Goal: Find contact information: Find contact information

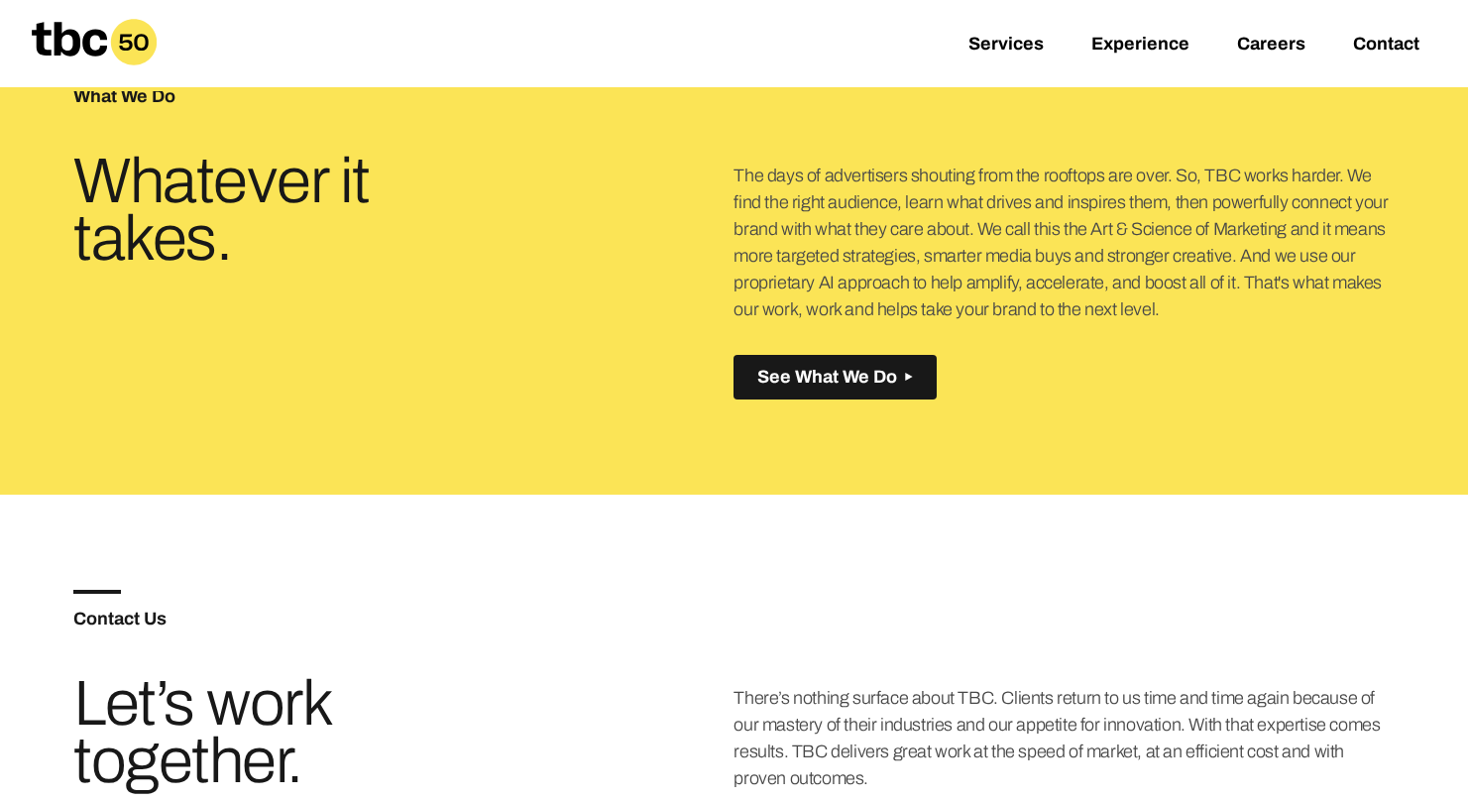
scroll to position [667, 0]
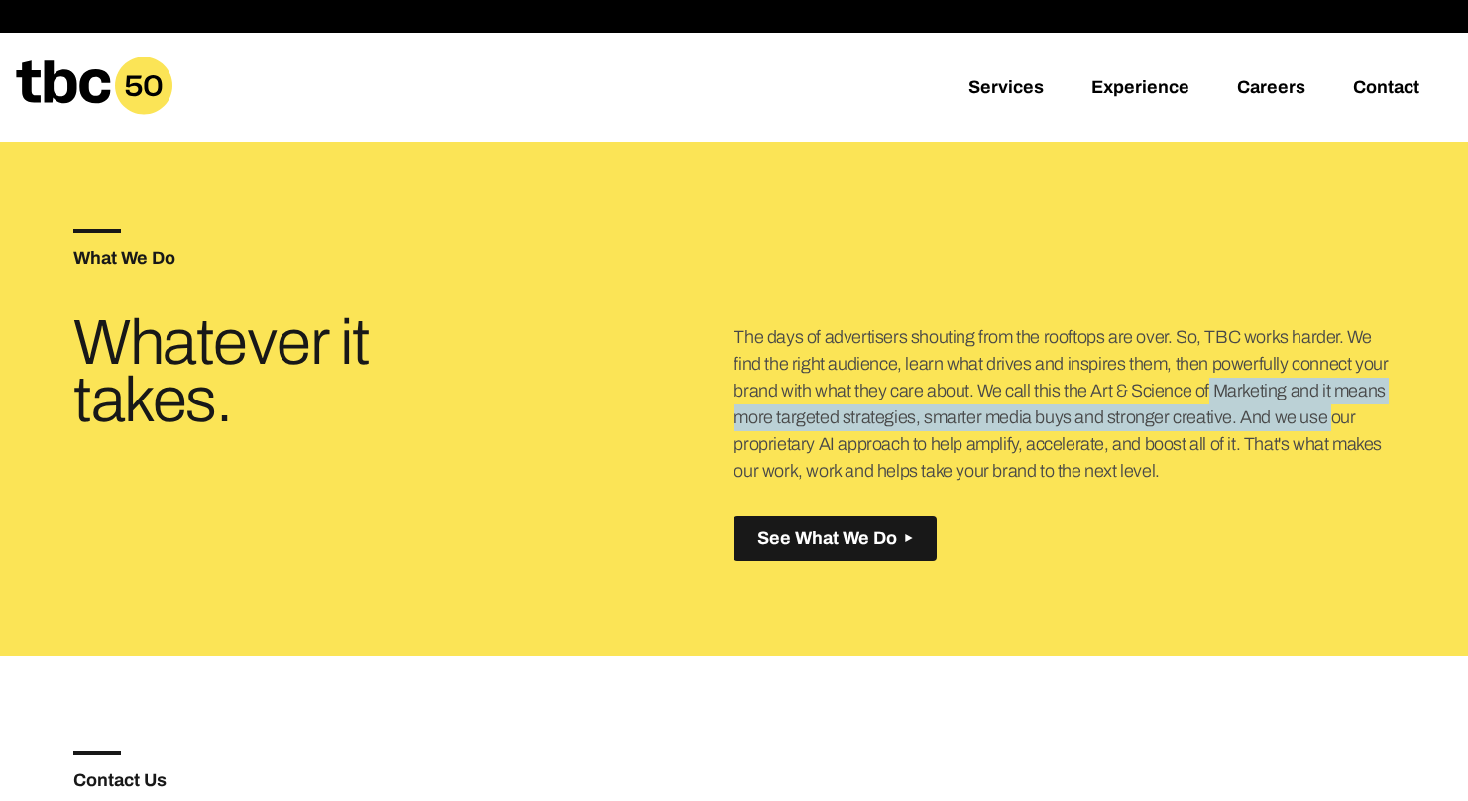
drag, startPoint x: 1122, startPoint y: 388, endPoint x: 1265, endPoint y: 412, distance: 144.9
click at [1240, 409] on p "The days of advertisers shouting from the rooftops are over. So, TBC works hard…" at bounding box center [1064, 404] width 660 height 161
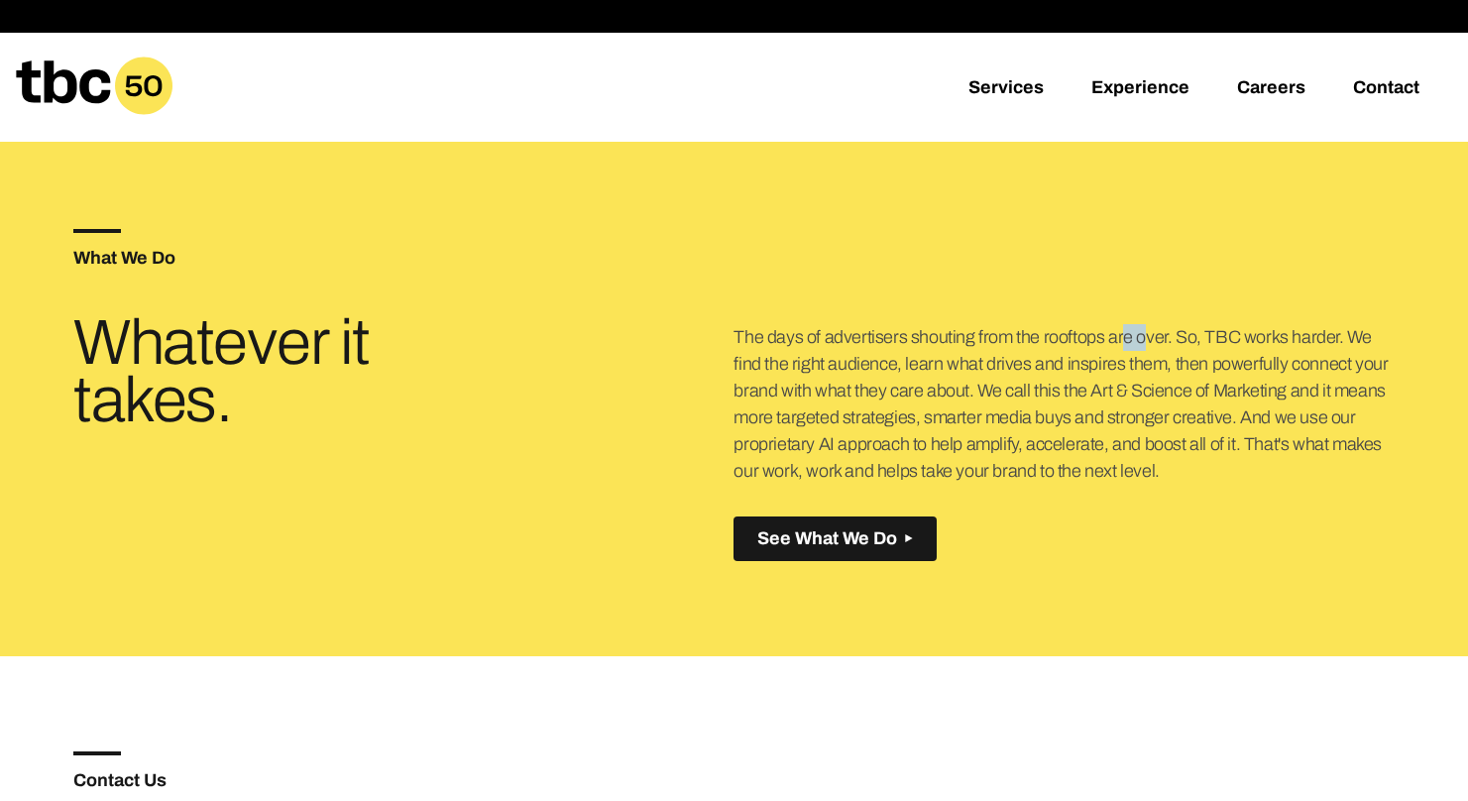
drag, startPoint x: 1078, startPoint y: 346, endPoint x: 1108, endPoint y: 359, distance: 32.4
click at [1117, 351] on p "The days of advertisers shouting from the rooftops are over. So, TBC works hard…" at bounding box center [1064, 404] width 660 height 161
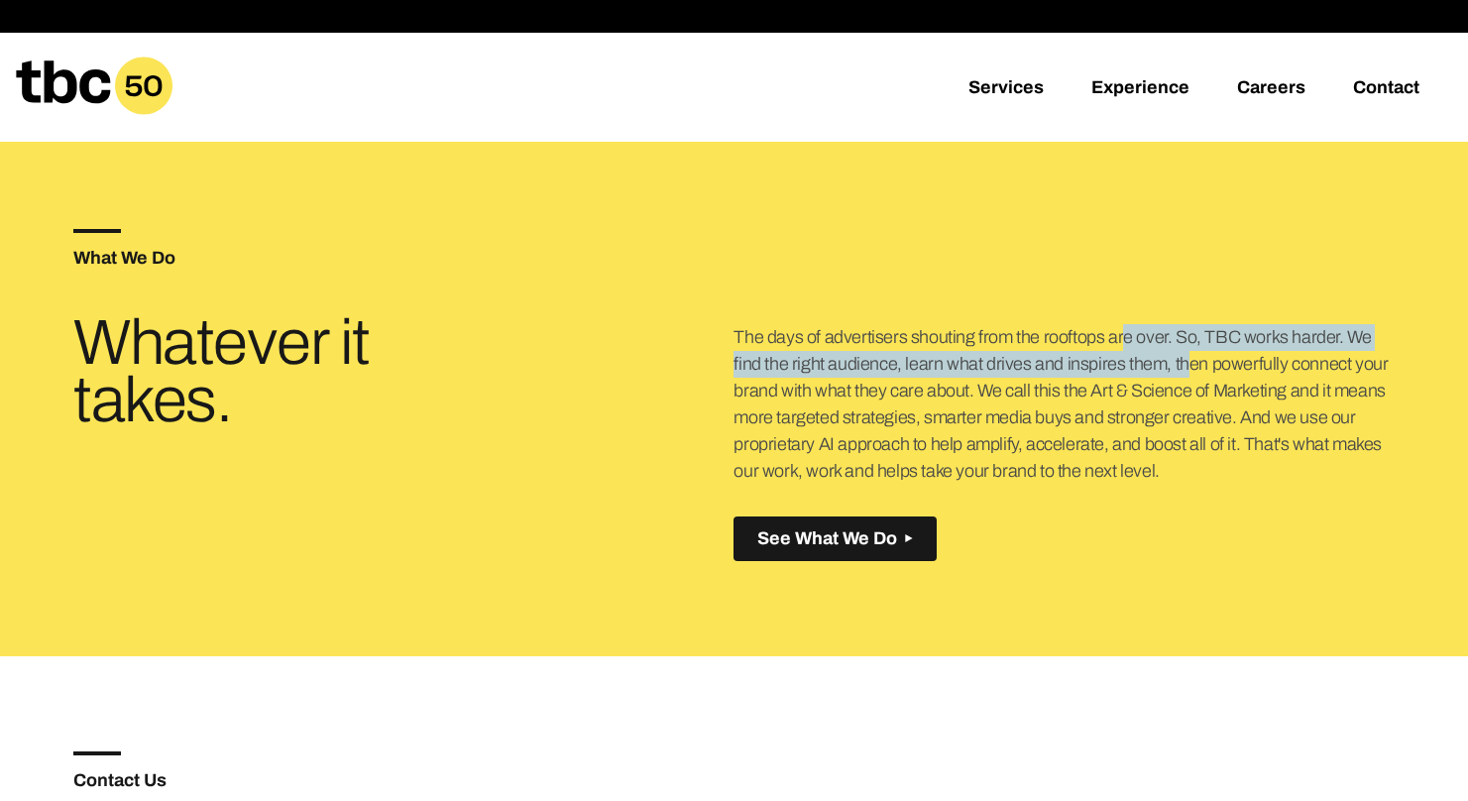
drag, startPoint x: 736, startPoint y: 337, endPoint x: 1155, endPoint y: 473, distance: 440.7
click at [1155, 473] on p "The days of advertisers shouting from the rooftops are over. So, TBC works hard…" at bounding box center [1064, 404] width 660 height 161
click at [1146, 469] on p "The days of advertisers shouting from the rooftops are over. So, TBC works hard…" at bounding box center [1064, 404] width 660 height 161
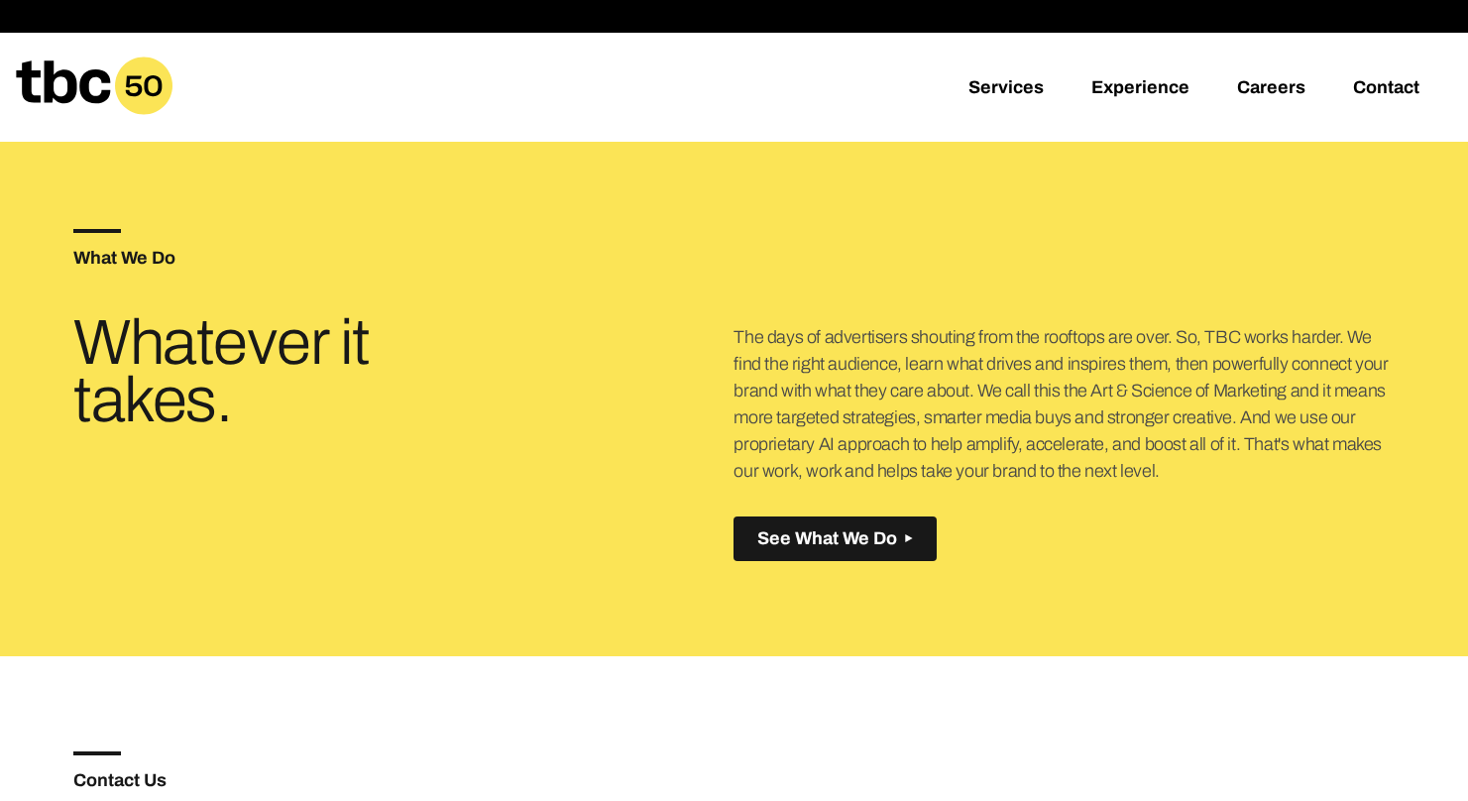
scroll to position [668, 0]
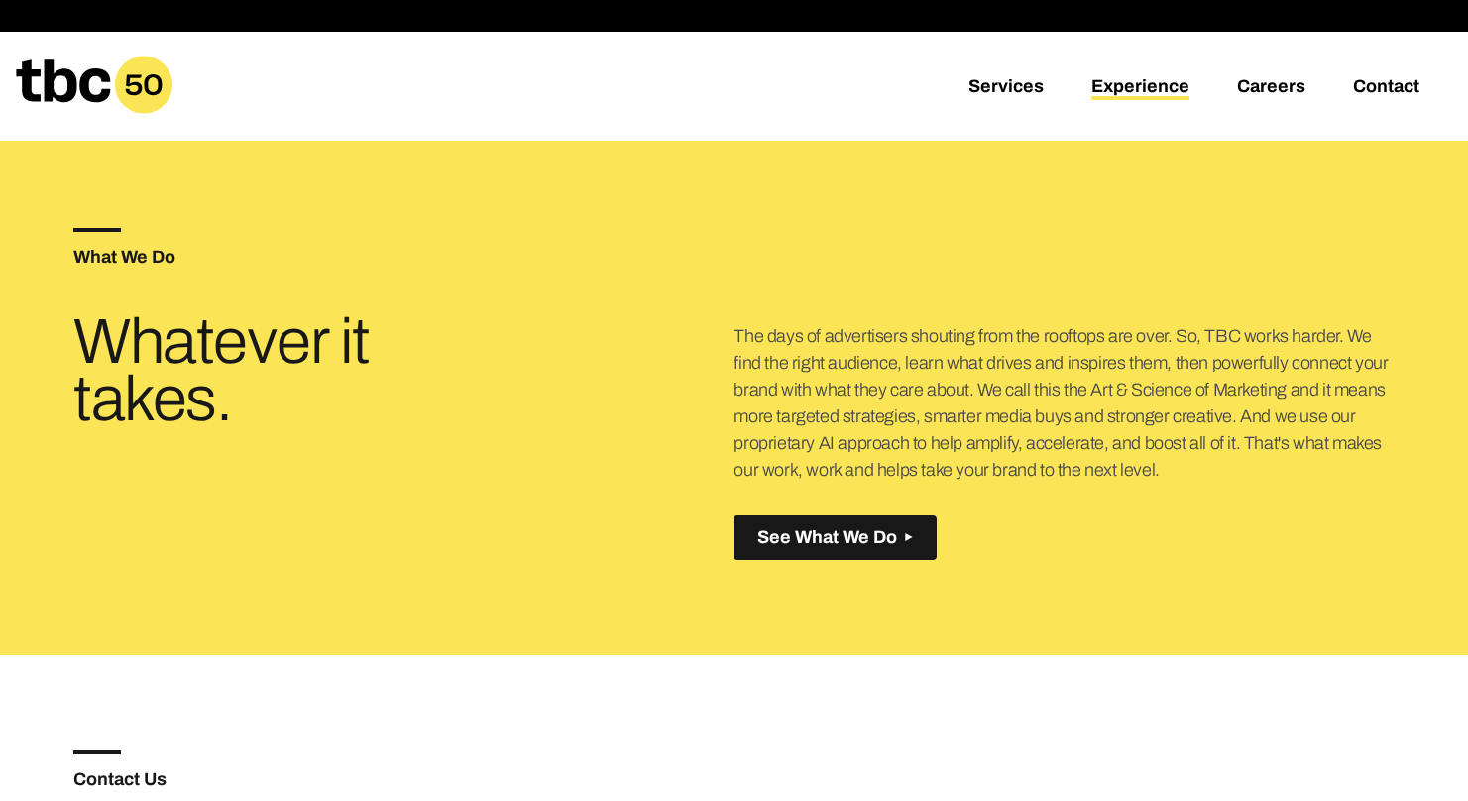
click at [1159, 81] on link "Experience" at bounding box center [1140, 88] width 98 height 24
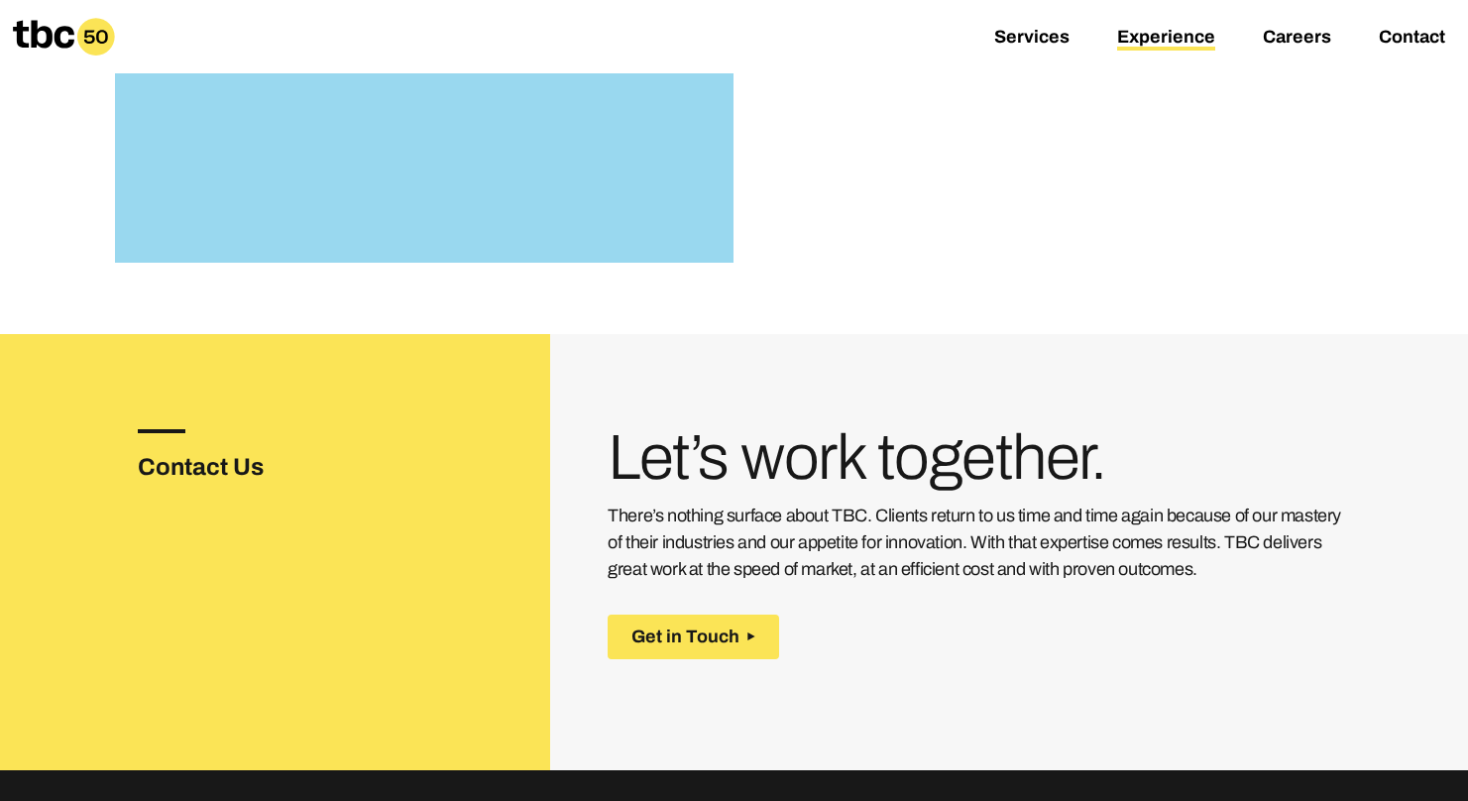
scroll to position [2674, 0]
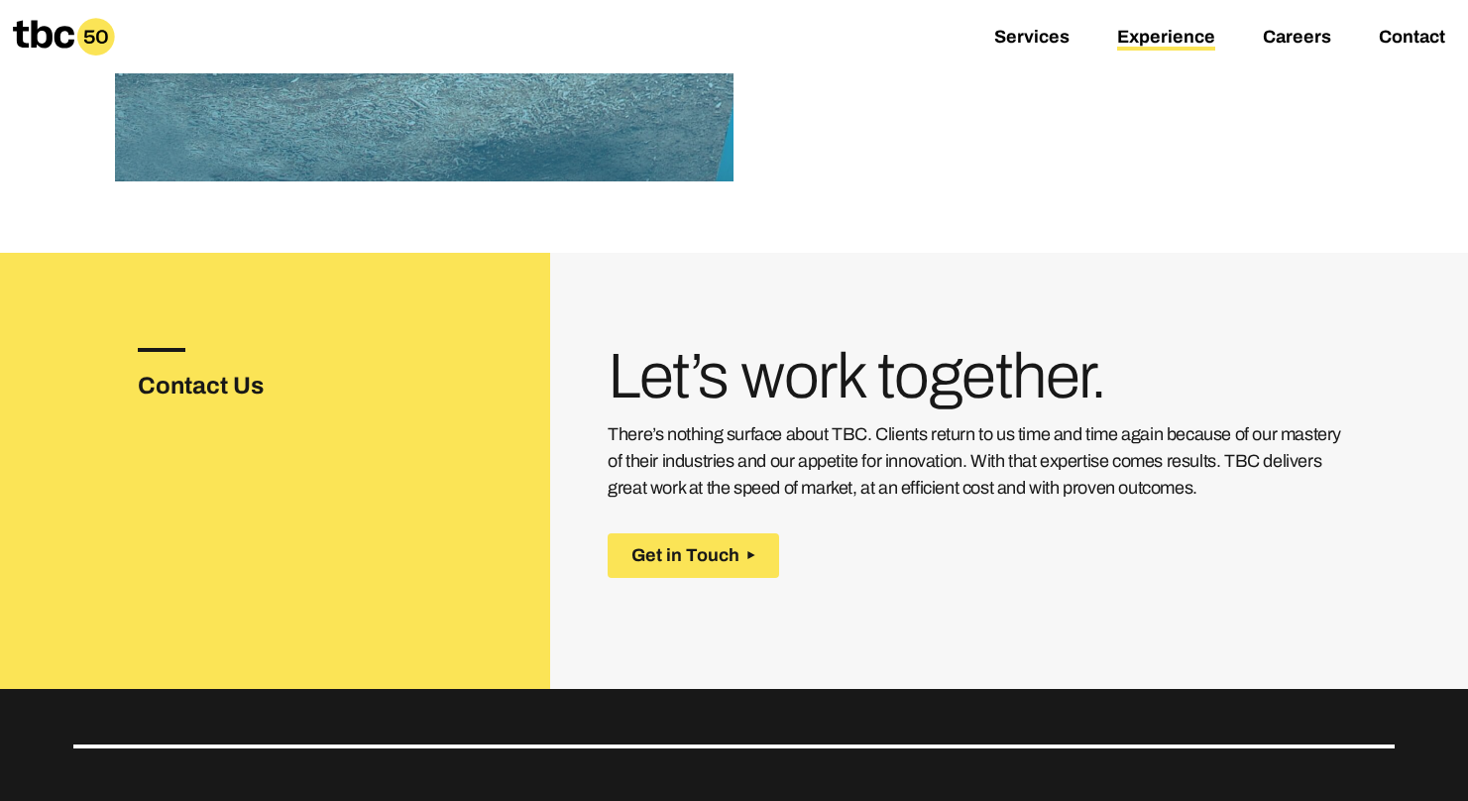
click at [836, 475] on p "There’s nothing surface about TBC. Clients return to us time and time again bec…" at bounding box center [980, 461] width 745 height 80
drag, startPoint x: 869, startPoint y: 433, endPoint x: 1097, endPoint y: 485, distance: 233.7
click at [1097, 485] on p "There’s nothing surface about TBC. Clients return to us time and time again bec…" at bounding box center [980, 461] width 745 height 80
click at [1127, 480] on p "There’s nothing surface about TBC. Clients return to us time and time again bec…" at bounding box center [980, 461] width 745 height 80
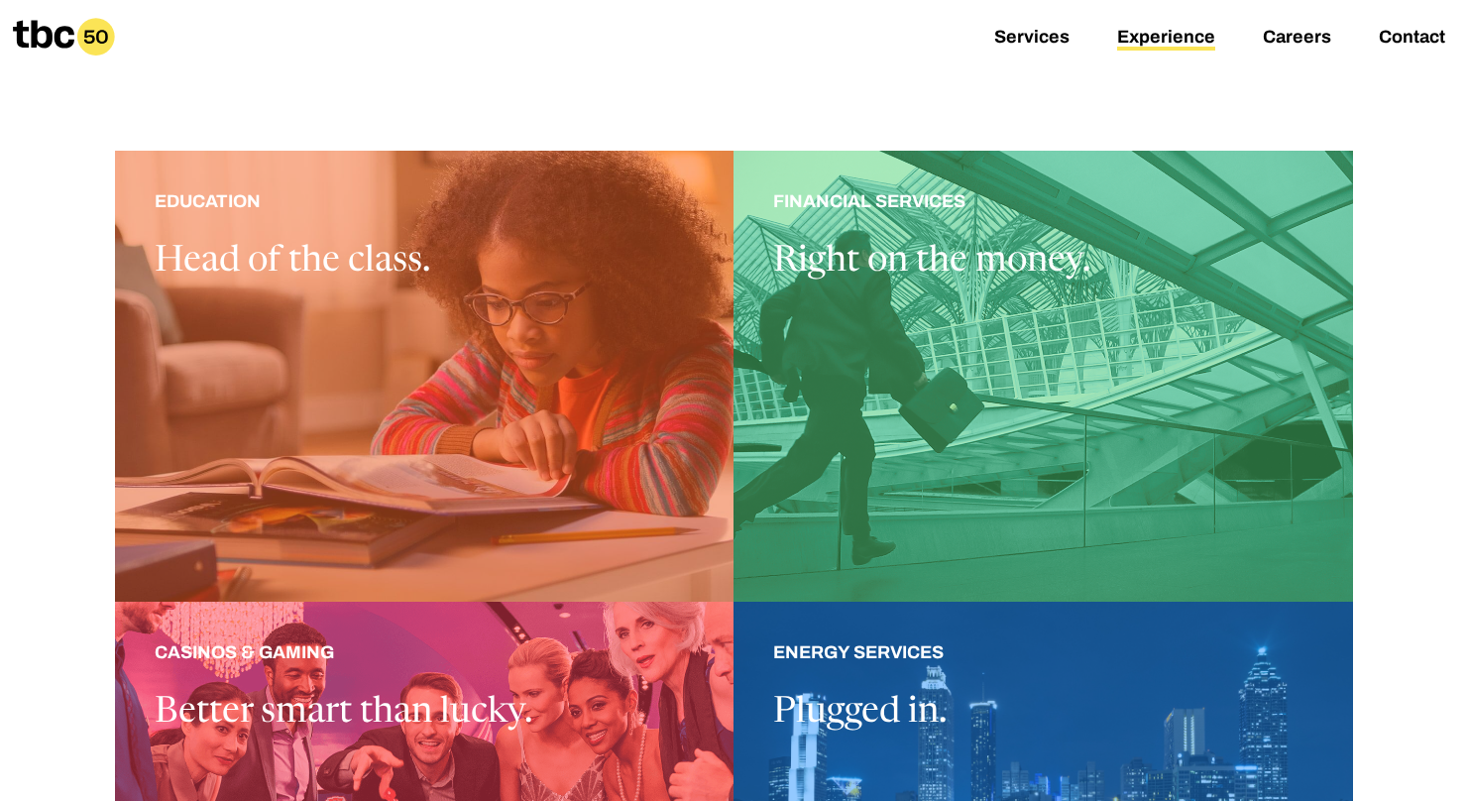
scroll to position [0, 0]
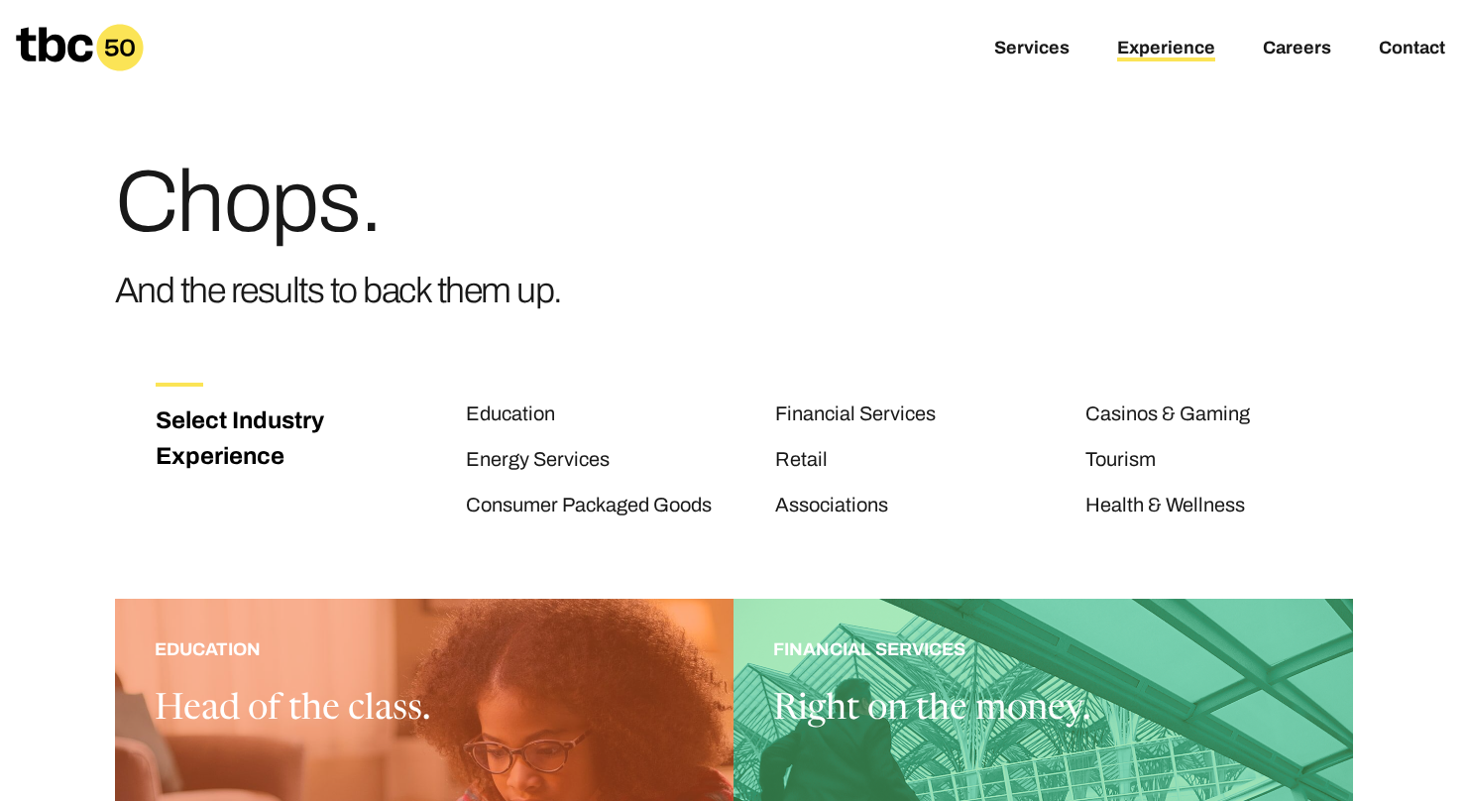
drag, startPoint x: 561, startPoint y: 292, endPoint x: 124, endPoint y: 226, distance: 442.2
click at [124, 226] on div "Chops. And the results to back them up." at bounding box center [734, 223] width 1239 height 256
click at [136, 279] on h3 "And the results to back them up." at bounding box center [338, 290] width 447 height 57
drag, startPoint x: 124, startPoint y: 212, endPoint x: 593, endPoint y: 290, distance: 475.4
click at [593, 290] on div "Chops. And the results to back them up." at bounding box center [734, 223] width 1239 height 256
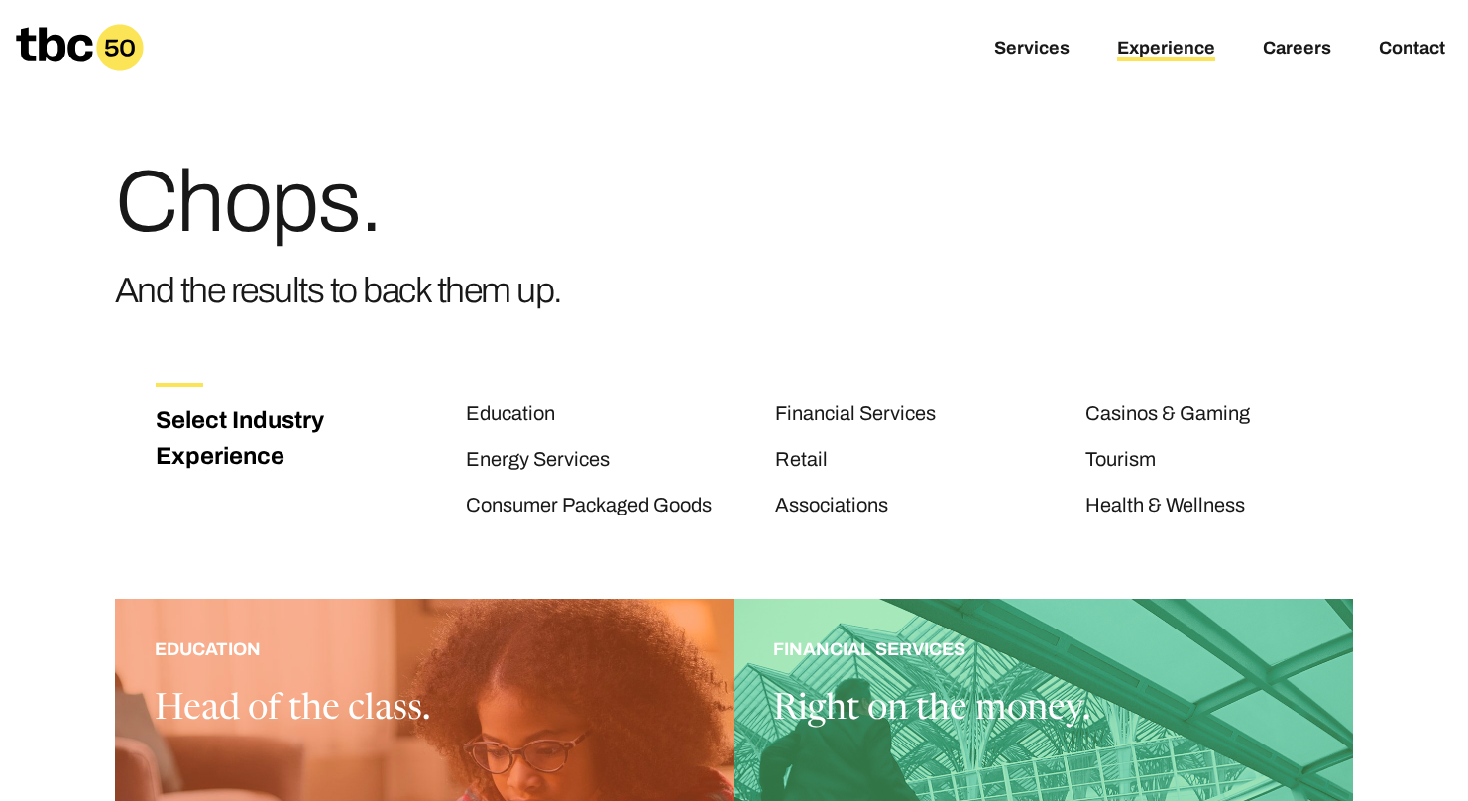
click at [593, 290] on div "Chops. And the results to back them up." at bounding box center [734, 223] width 1239 height 256
drag, startPoint x: 552, startPoint y: 293, endPoint x: 81, endPoint y: 200, distance: 480.0
click at [80, 200] on div "Chops. And the results to back them up." at bounding box center [733, 175] width 1321 height 351
click at [162, 205] on h1 "Chops." at bounding box center [338, 202] width 447 height 87
drag, startPoint x: 126, startPoint y: 215, endPoint x: 519, endPoint y: 282, distance: 399.1
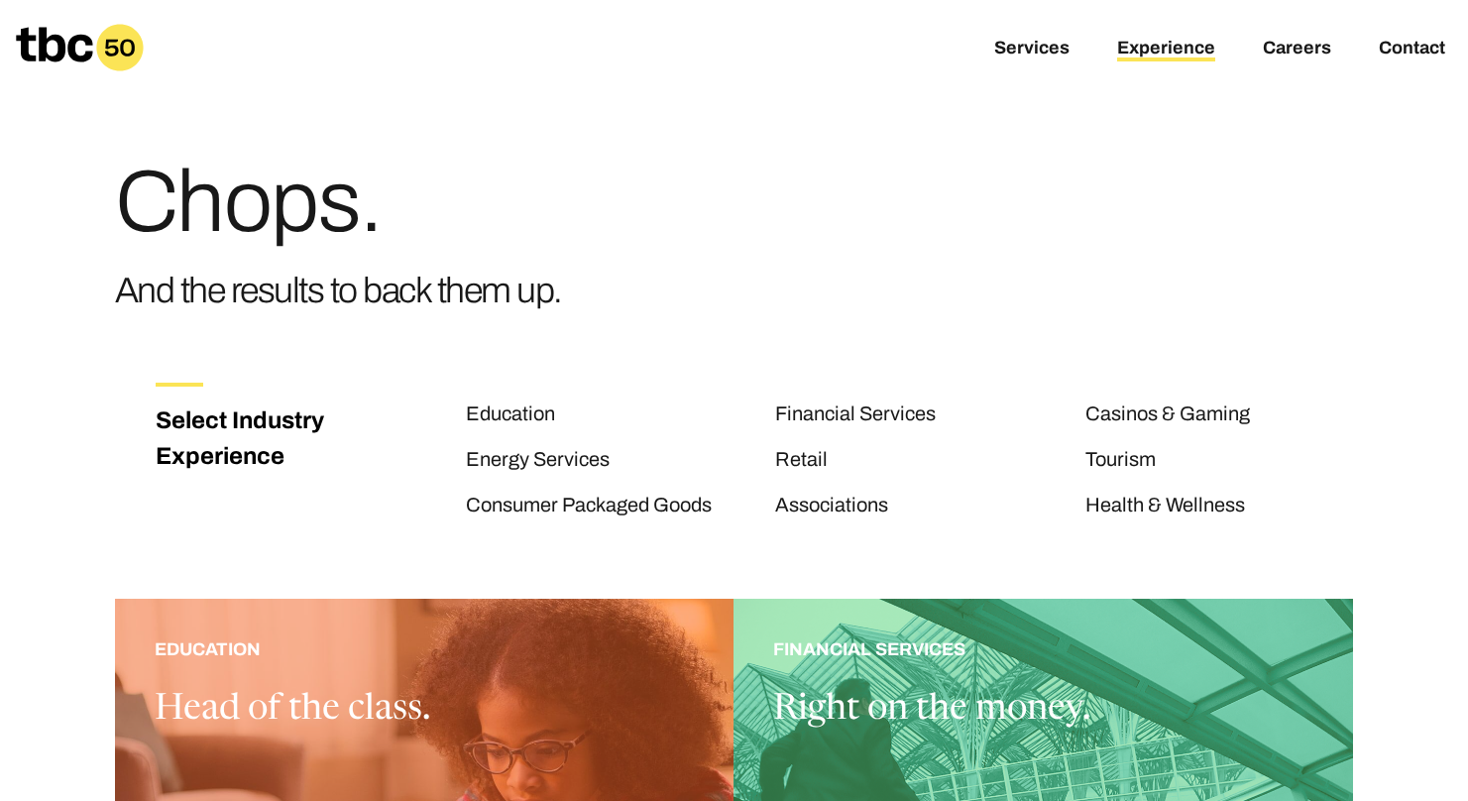
click at [508, 281] on div "Chops. And the results to back them up." at bounding box center [338, 239] width 447 height 161
click at [619, 291] on div "Chops. And the results to back them up." at bounding box center [734, 223] width 1239 height 256
click at [1406, 44] on link "Contact" at bounding box center [1412, 50] width 66 height 24
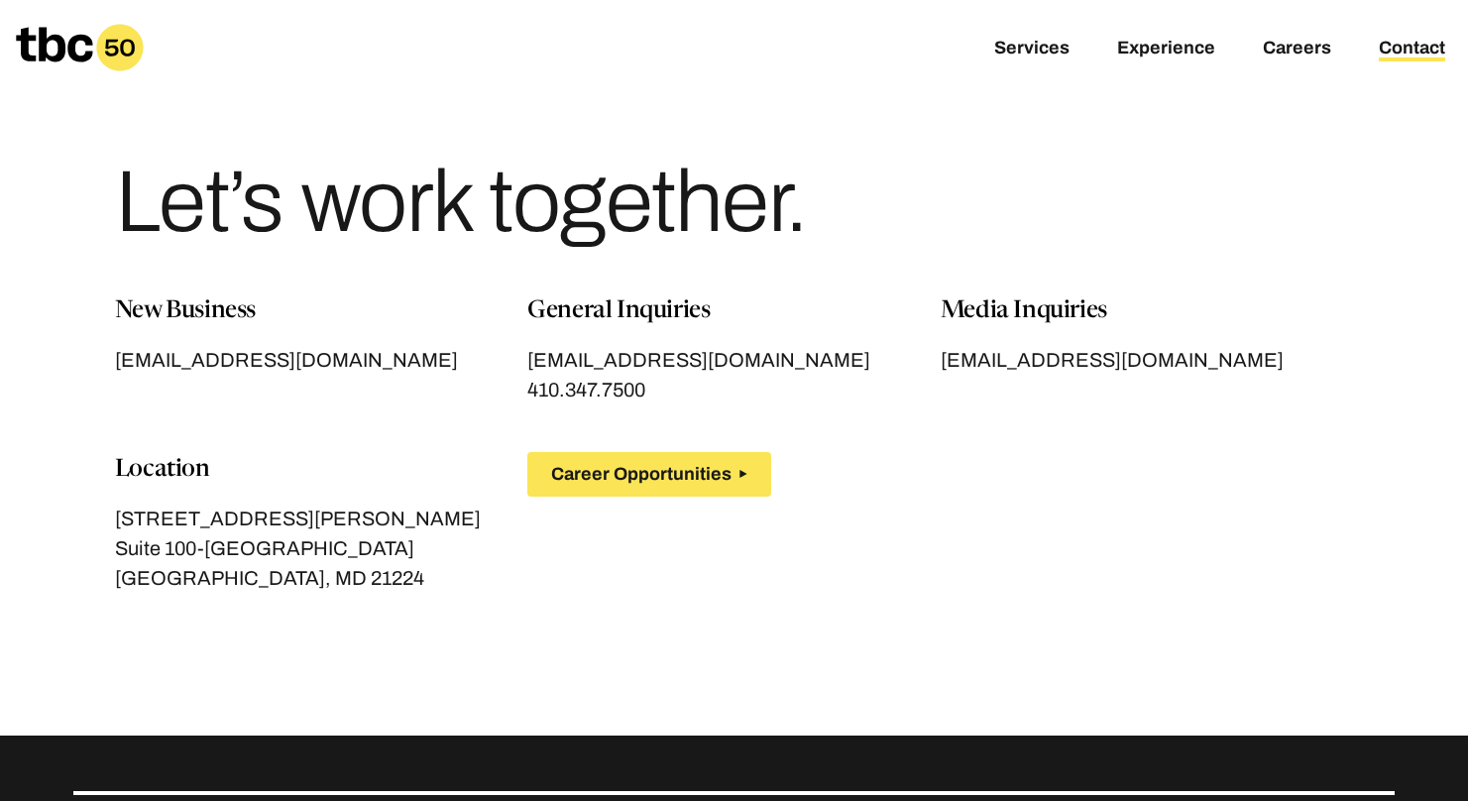
drag, startPoint x: 795, startPoint y: 211, endPoint x: 106, endPoint y: 198, distance: 689.0
click at [103, 199] on div "Let’s work together." at bounding box center [733, 146] width 1321 height 293
click at [153, 196] on h1 "Let’s work together." at bounding box center [461, 202] width 692 height 87
drag, startPoint x: 131, startPoint y: 213, endPoint x: 803, endPoint y: 219, distance: 672.1
click at [803, 219] on h1 "Let’s work together." at bounding box center [461, 202] width 692 height 87
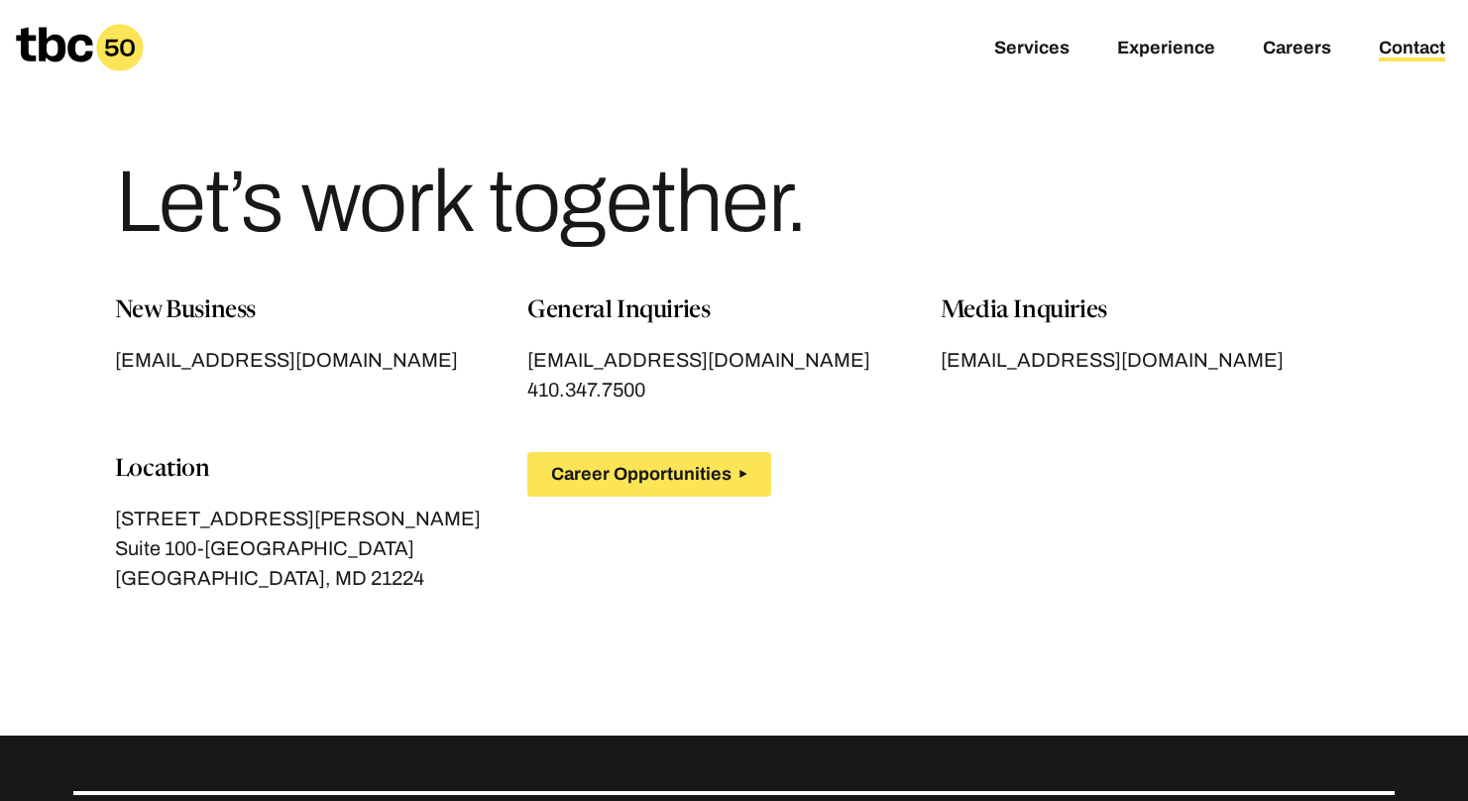
click at [810, 217] on div "Let’s work together." at bounding box center [734, 194] width 1239 height 198
drag, startPoint x: 809, startPoint y: 212, endPoint x: 119, endPoint y: 219, distance: 690.0
click at [119, 219] on div "Let’s work together." at bounding box center [734, 194] width 1239 height 198
click at [128, 218] on h1 "Let’s work together." at bounding box center [461, 202] width 692 height 87
